Goal: Task Accomplishment & Management: Use online tool/utility

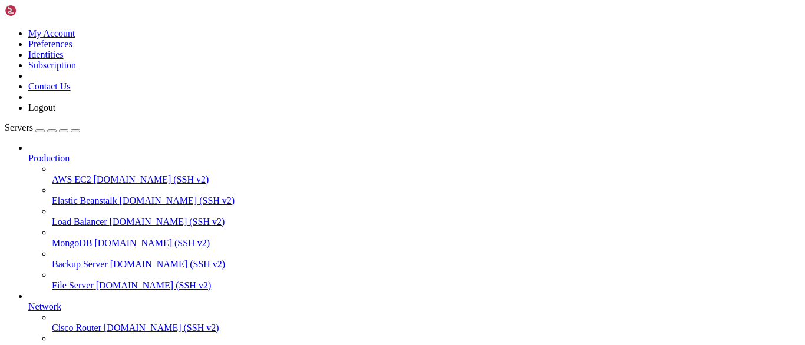
scroll to position [149, 0]
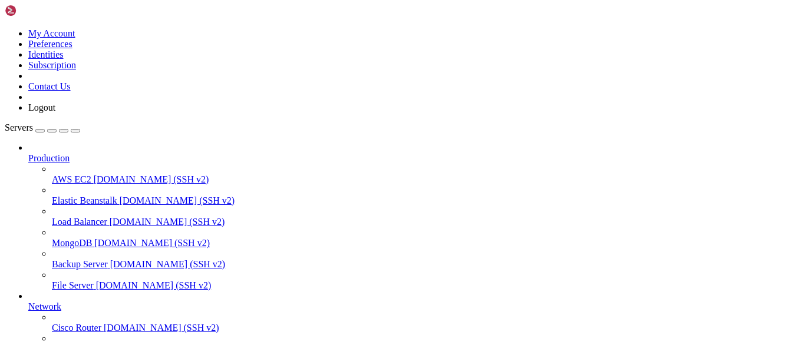
drag, startPoint x: 239, startPoint y: 888, endPoint x: 174, endPoint y: 889, distance: 64.2
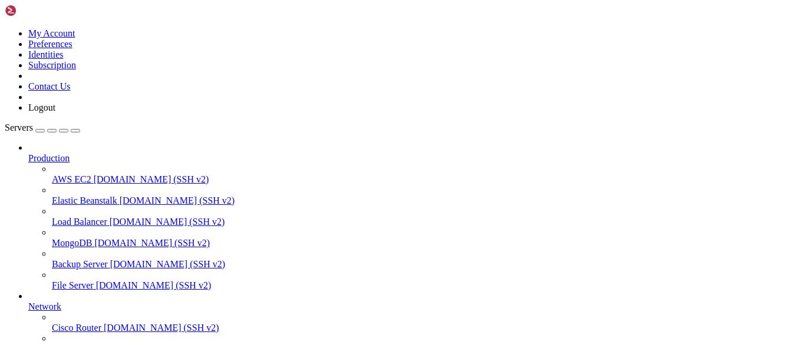
type input "/usr/share/nginx/angular-app"
drag, startPoint x: 126, startPoint y: 804, endPoint x: 8, endPoint y: 687, distance: 166.7
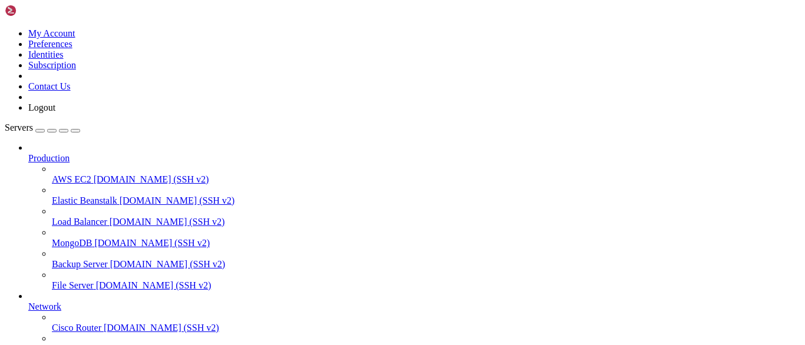
copy div "[root@vmi2515581 ~]# sudo mkdir -p /usr/share/nginx/angular-app [root@vmi251558…"
drag, startPoint x: 231, startPoint y: 861, endPoint x: 122, endPoint y: 784, distance: 133.2
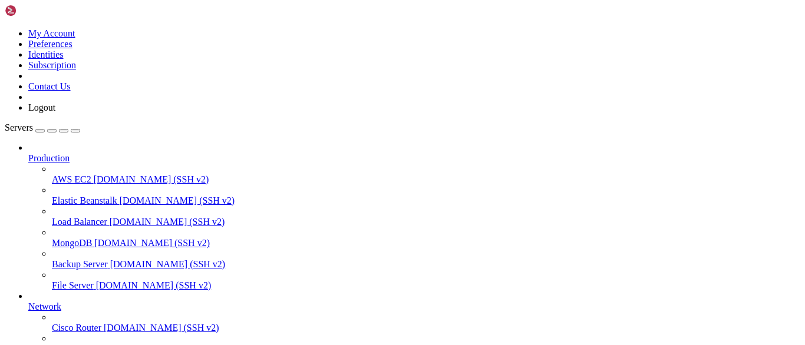
drag, startPoint x: 183, startPoint y: 820, endPoint x: 132, endPoint y: 784, distance: 62.1
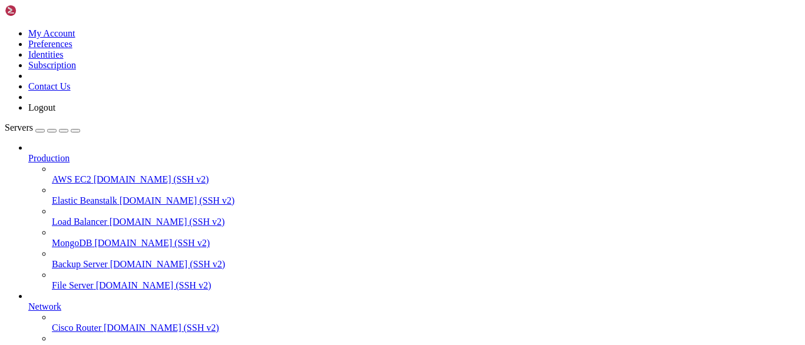
drag, startPoint x: 269, startPoint y: 923, endPoint x: 220, endPoint y: 774, distance: 156.9
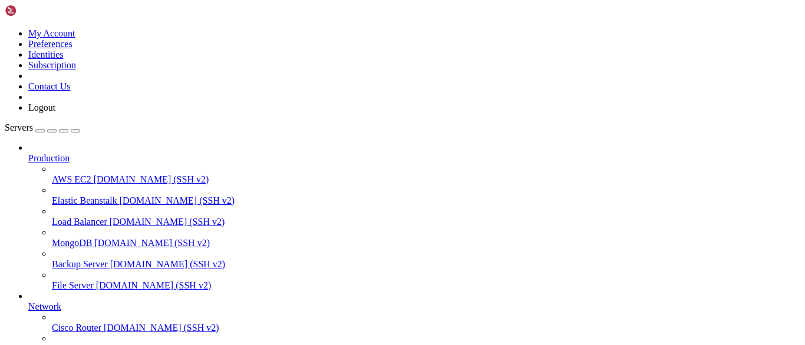
drag, startPoint x: 136, startPoint y: 759, endPoint x: 6, endPoint y: 738, distance: 130.8
drag, startPoint x: 11, startPoint y: 737, endPoint x: 144, endPoint y: 755, distance: 134.4
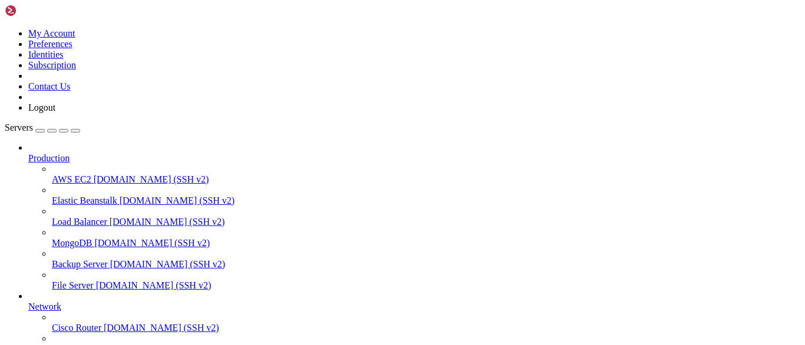
copy div "[root@vmi2515581 angular-app]# ls 3rdpartylicenses.txt browser prerendered-rout…"
drag, startPoint x: 124, startPoint y: 727, endPoint x: 2, endPoint y: 693, distance: 127.3
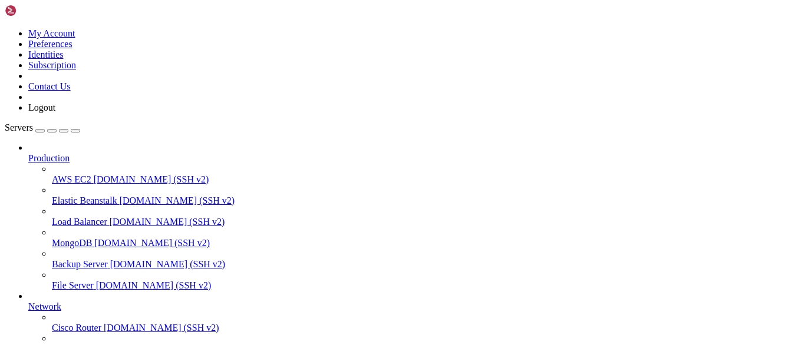
copy div "[root@vmi2515581 angular-app]# ls 3rdpartylicenses.txt browser prerendered-rout…"
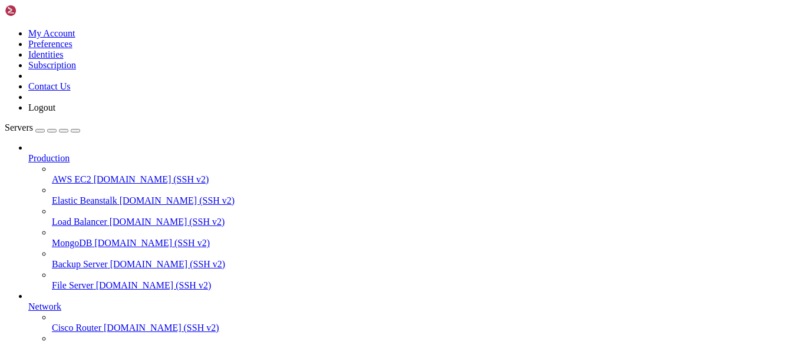
drag, startPoint x: 225, startPoint y: 836, endPoint x: 159, endPoint y: 829, distance: 66.4
drag, startPoint x: 187, startPoint y: 798, endPoint x: 154, endPoint y: 802, distance: 33.3
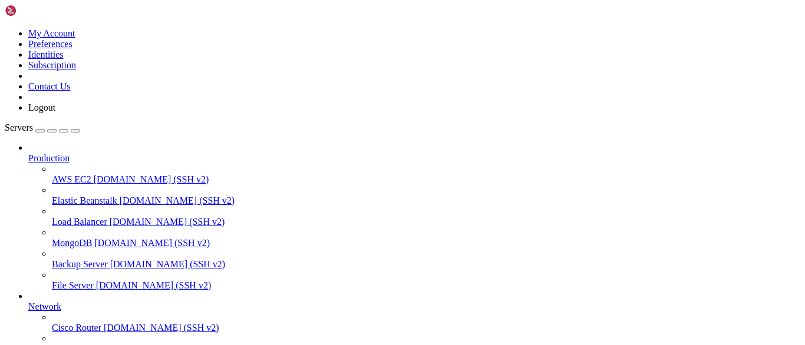
drag, startPoint x: 461, startPoint y: 1022, endPoint x: 97, endPoint y: 828, distance: 412.6
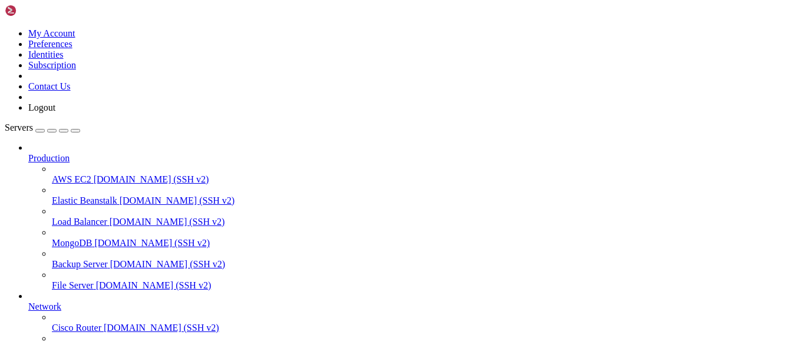
drag, startPoint x: 186, startPoint y: 819, endPoint x: 138, endPoint y: 824, distance: 48.0
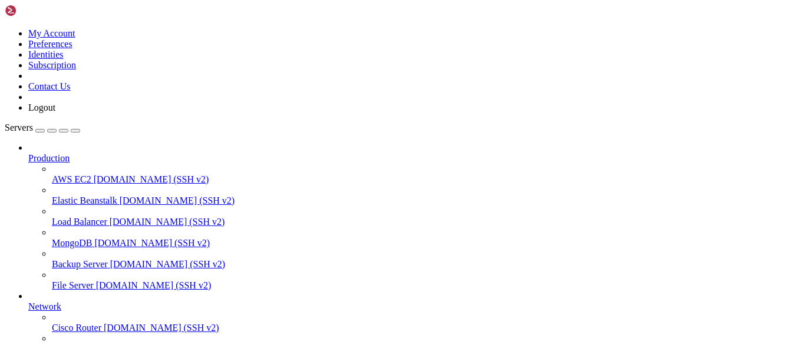
drag, startPoint x: 224, startPoint y: 822, endPoint x: 167, endPoint y: 808, distance: 58.9
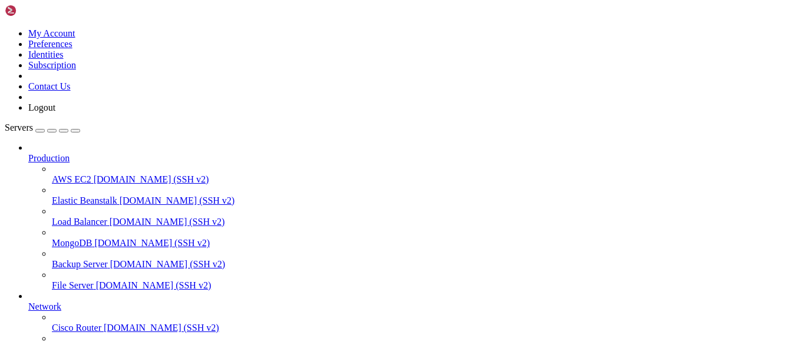
click at [177, 137] on div at bounding box center [402, 172] width 805 height 345
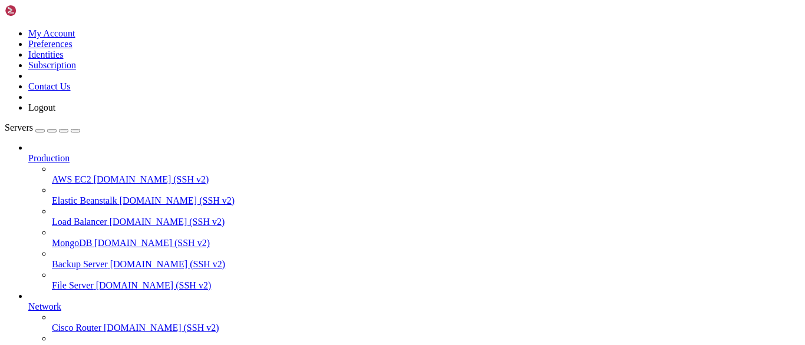
type input "/us"
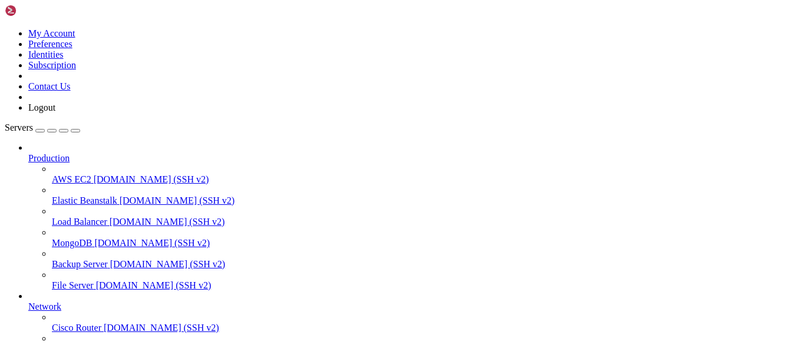
type input "/usr/share/nginx/angular-app"
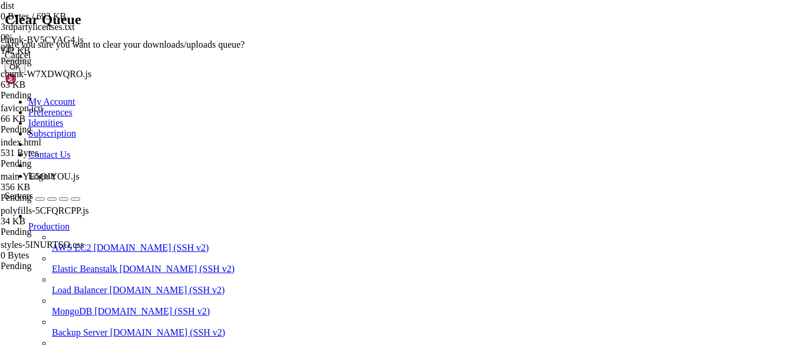
click at [25, 73] on button "OK" at bounding box center [15, 67] width 21 height 12
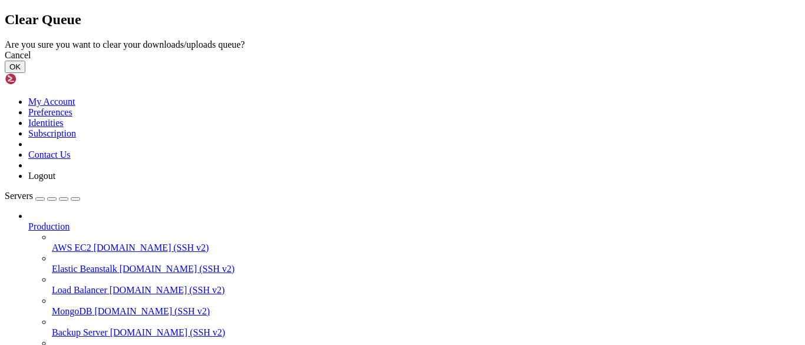
click at [25, 73] on button "OK" at bounding box center [15, 67] width 21 height 12
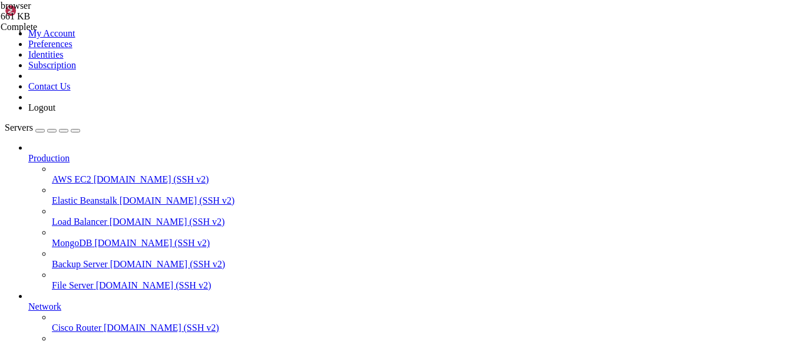
drag, startPoint x: 194, startPoint y: 913, endPoint x: 126, endPoint y: 904, distance: 69.6
drag, startPoint x: 192, startPoint y: 895, endPoint x: 124, endPoint y: 897, distance: 68.4
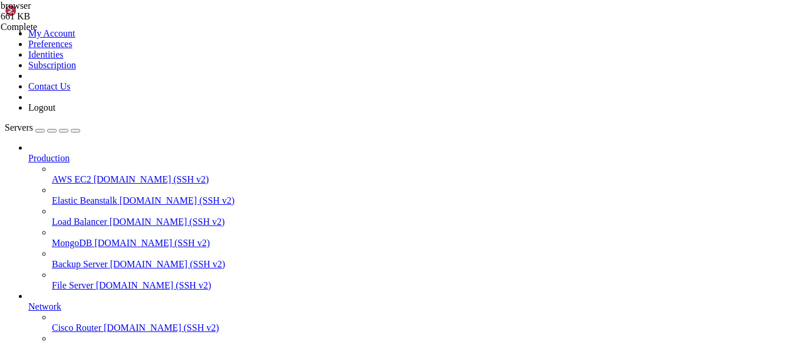
drag, startPoint x: 230, startPoint y: 792, endPoint x: 202, endPoint y: 790, distance: 27.8
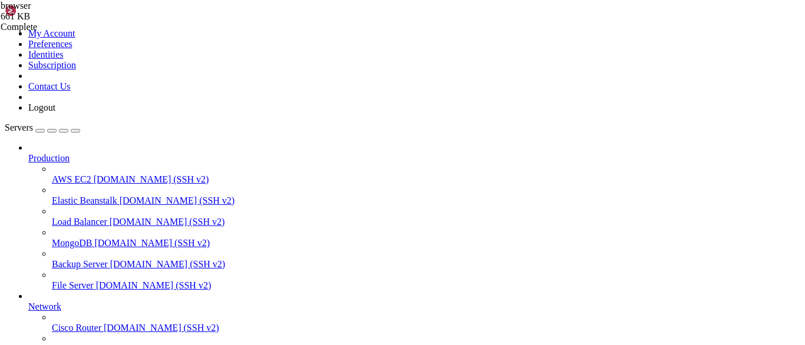
drag, startPoint x: 10, startPoint y: 742, endPoint x: 32, endPoint y: 855, distance: 114.8
copy div "server { server_name [DOMAIN_NAME]; access_log /var/log/nginx/veterinaria_acces…"
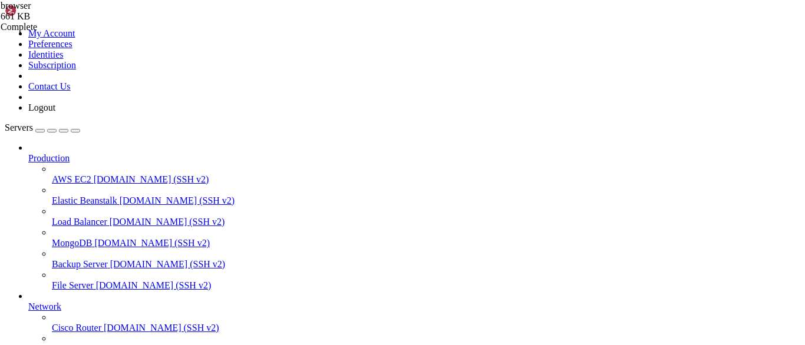
drag, startPoint x: 136, startPoint y: 835, endPoint x: 114, endPoint y: 832, distance: 22.7
